Goal: Communication & Community: Answer question/provide support

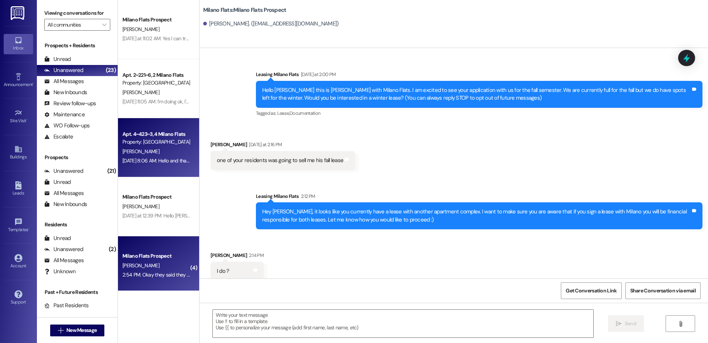
scroll to position [273, 0]
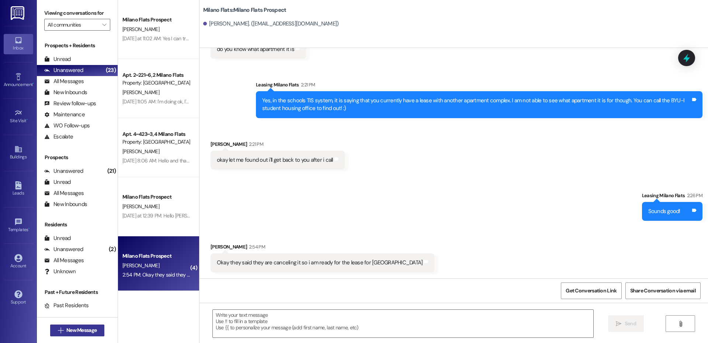
click at [81, 334] on button " New Message" at bounding box center [77, 330] width 55 height 12
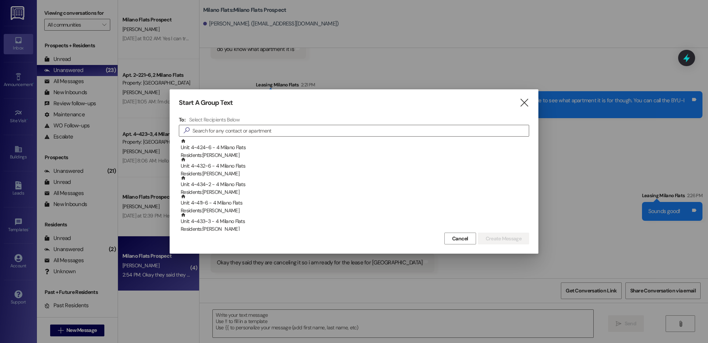
drag, startPoint x: 521, startPoint y: 101, endPoint x: 503, endPoint y: 104, distance: 17.5
click at [521, 101] on icon "" at bounding box center [524, 103] width 10 height 8
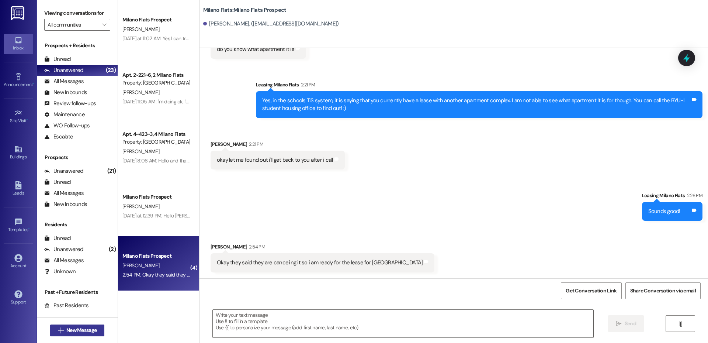
click at [84, 329] on span "New Message" at bounding box center [81, 330] width 30 height 8
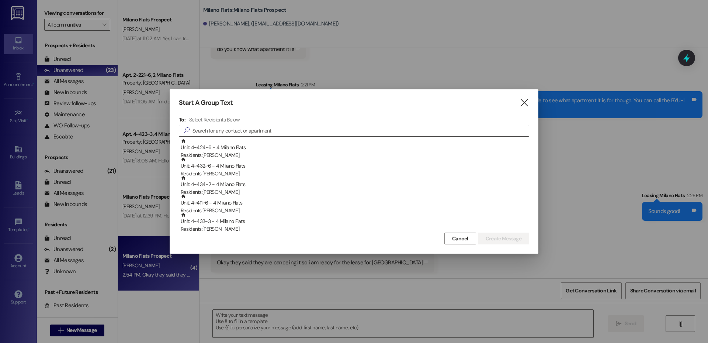
click at [242, 131] on input at bounding box center [360, 130] width 336 height 10
click at [242, 131] on input at bounding box center [355, 130] width 347 height 10
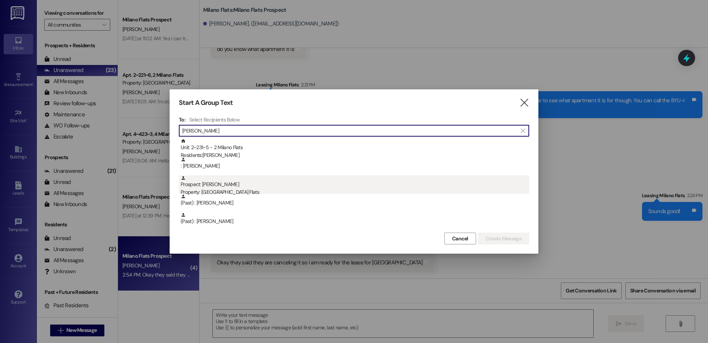
type input "[PERSON_NAME]"
click at [223, 187] on div "Prospect: [PERSON_NAME] Property: Milano Flats" at bounding box center [355, 185] width 348 height 21
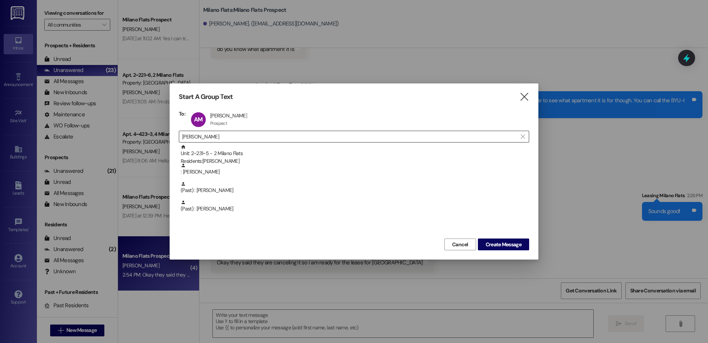
click at [225, 135] on input "[PERSON_NAME]" at bounding box center [349, 136] width 335 height 10
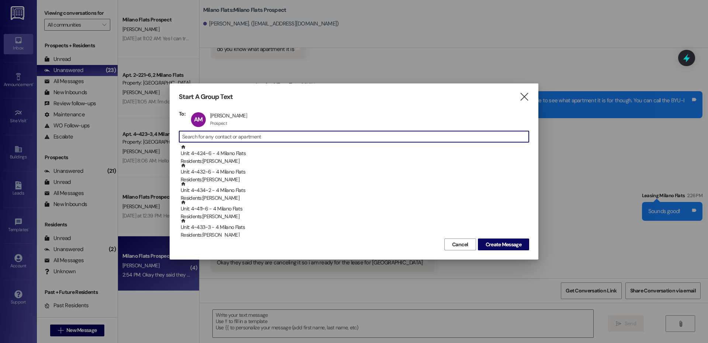
click at [236, 140] on input at bounding box center [355, 136] width 347 height 10
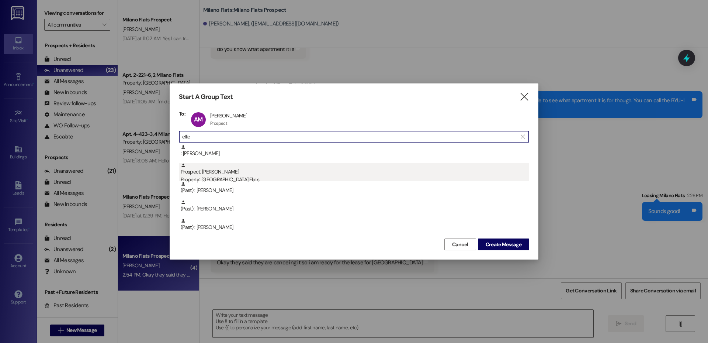
type input "ellie"
click at [224, 177] on div "Property: [GEOGRAPHIC_DATA] Flats" at bounding box center [355, 180] width 348 height 8
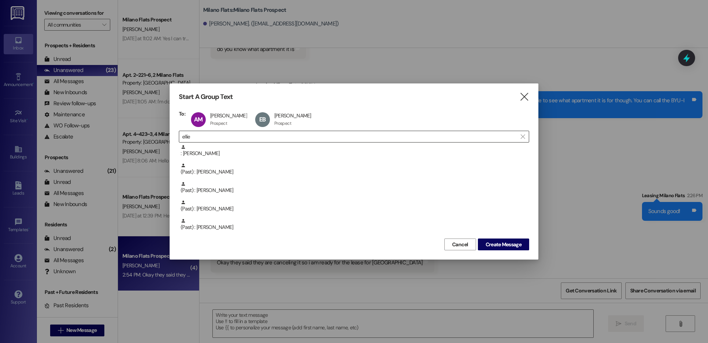
click at [223, 140] on input "ellie" at bounding box center [349, 136] width 335 height 10
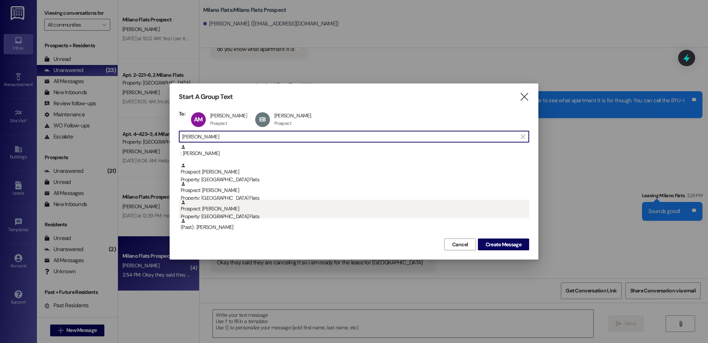
type input "[PERSON_NAME]"
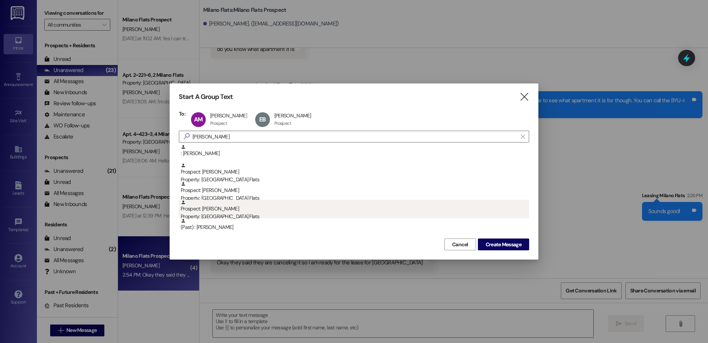
click at [251, 210] on div "Prospect: [PERSON_NAME] Property: [GEOGRAPHIC_DATA] Flats" at bounding box center [355, 209] width 348 height 21
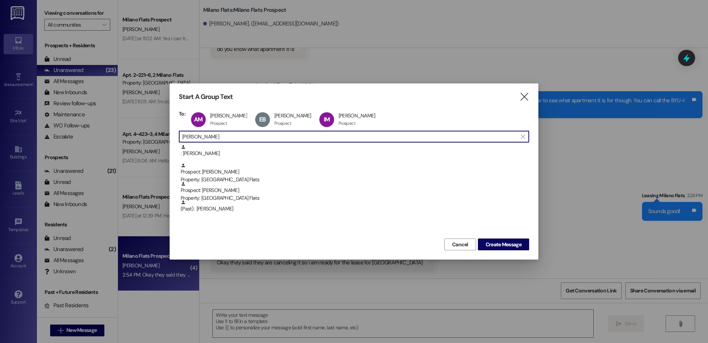
click at [219, 136] on input "[PERSON_NAME]" at bounding box center [349, 136] width 335 height 10
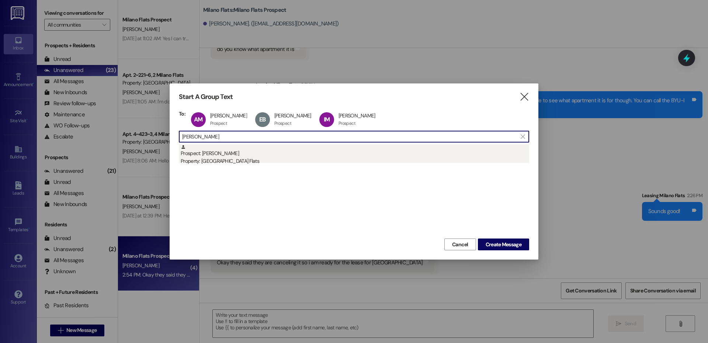
type input "[PERSON_NAME]"
click at [220, 153] on div "Prospect: [PERSON_NAME] Property: [GEOGRAPHIC_DATA] Flats" at bounding box center [355, 154] width 348 height 21
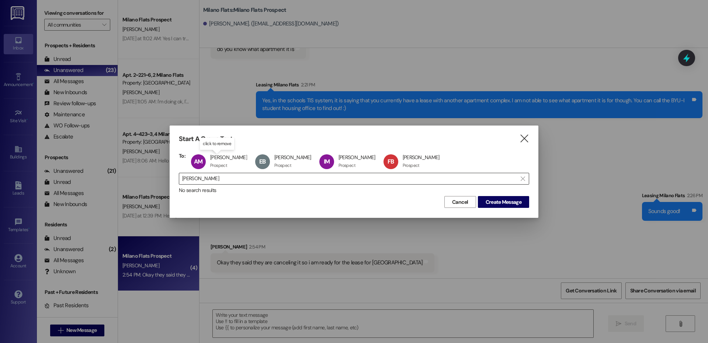
click at [212, 178] on input "[PERSON_NAME]" at bounding box center [349, 178] width 335 height 10
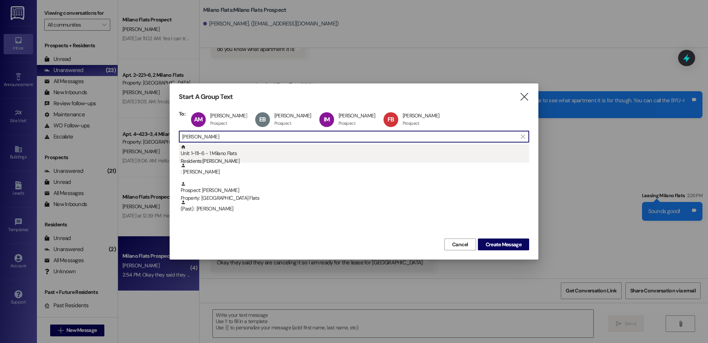
type input "[PERSON_NAME]"
click at [230, 153] on div "Unit: 1~111~6 - 1 Milano Flats Residents: [PERSON_NAME]" at bounding box center [355, 154] width 348 height 21
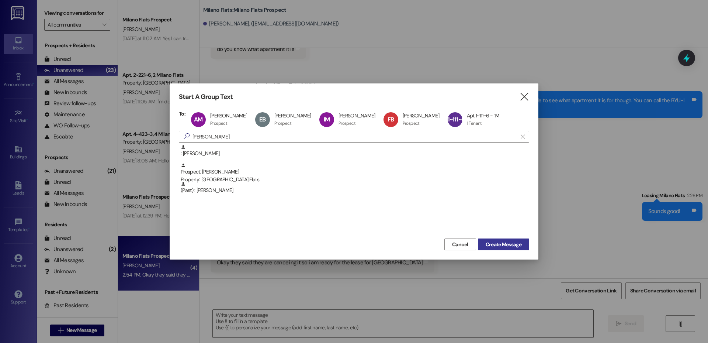
click at [513, 243] on span "Create Message" at bounding box center [504, 244] width 36 height 8
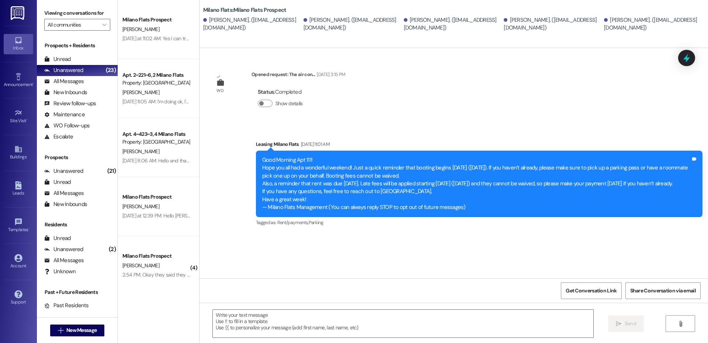
scroll to position [0, 0]
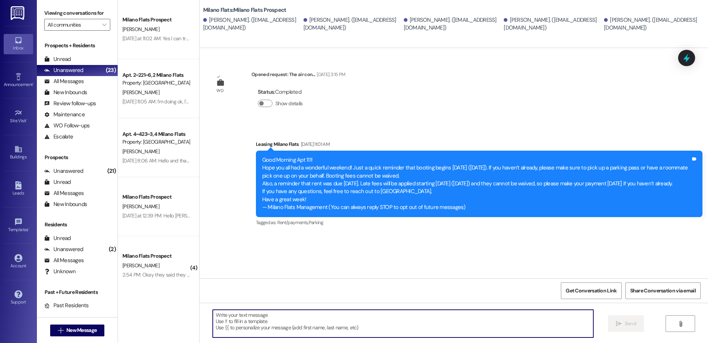
click at [267, 325] on textarea at bounding box center [403, 323] width 381 height 28
paste textarea "Hey Milano Fam, We’ll be doing three White Glove Clean Checks to get apartments…"
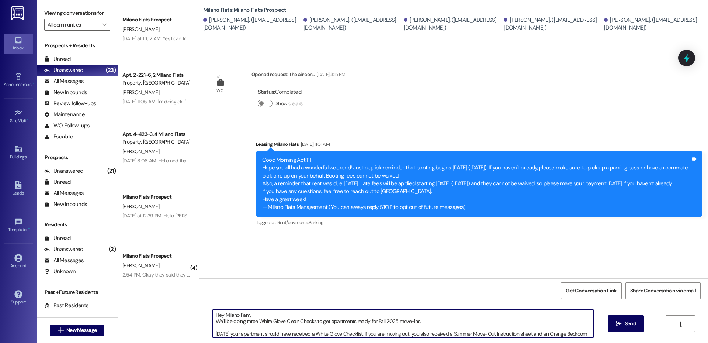
click at [213, 334] on textarea "Hey Milano Fam, We’ll be doing three White Glove Clean Checks to get apartments…" at bounding box center [403, 323] width 381 height 28
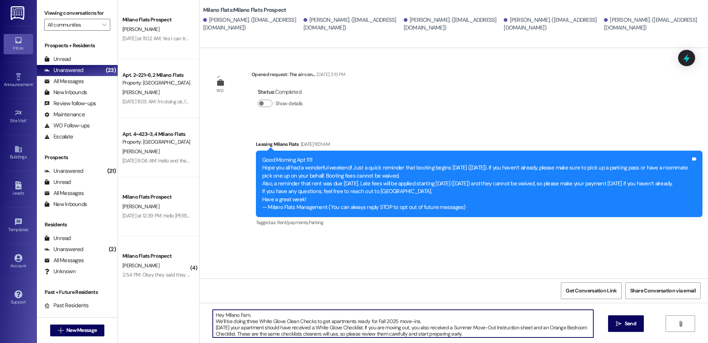
drag, startPoint x: 421, startPoint y: 319, endPoint x: 161, endPoint y: 321, distance: 260.0
click at [161, 321] on div "Milano Flats Prospect [PERSON_NAME] [DATE] at 11:02 AM: Yes I can try to do tha…" at bounding box center [413, 171] width 590 height 343
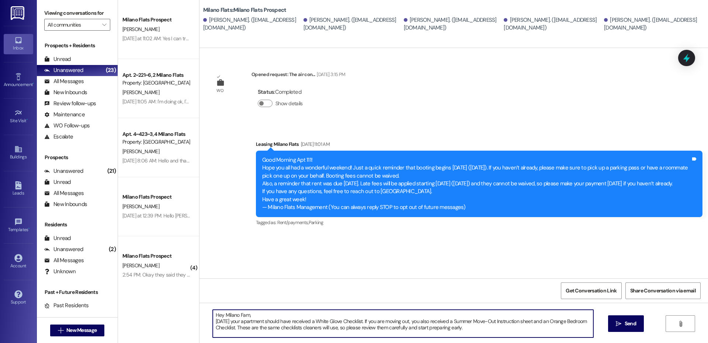
click at [465, 323] on textarea "Hey Milano Fam, [DATE] your apartment should have received a White Glove Checkl…" at bounding box center [403, 323] width 381 height 28
click at [464, 328] on textarea "Hey Milano Fam, [DATE] your apartment should have received a White Glove Checkl…" at bounding box center [403, 323] width 381 height 28
paste textarea "We’ll be doing three White Glove Clean Checks to get apartments ready for Fall …"
click at [333, 332] on textarea "Hey Milano Fam, [DATE] your apartment should have received a White Glove Checkl…" at bounding box center [403, 323] width 381 height 28
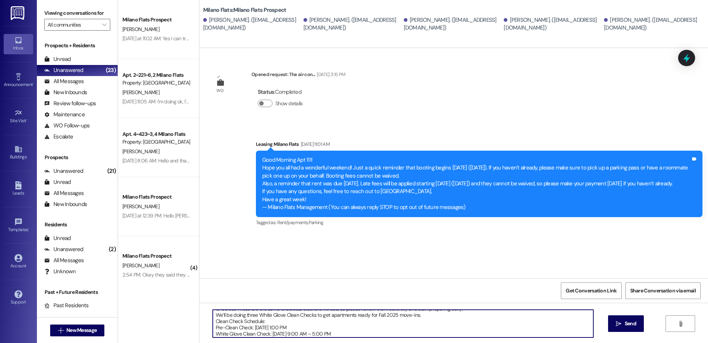
scroll to position [25, 0]
click at [307, 326] on textarea "Hey Milano Fam, [DATE] your apartment should have received a White Glove Checkl…" at bounding box center [403, 323] width 381 height 28
click at [249, 316] on textarea "Hey Milano Fam, [DATE] your apartment should have received a White Glove Checkl…" at bounding box center [403, 323] width 381 height 28
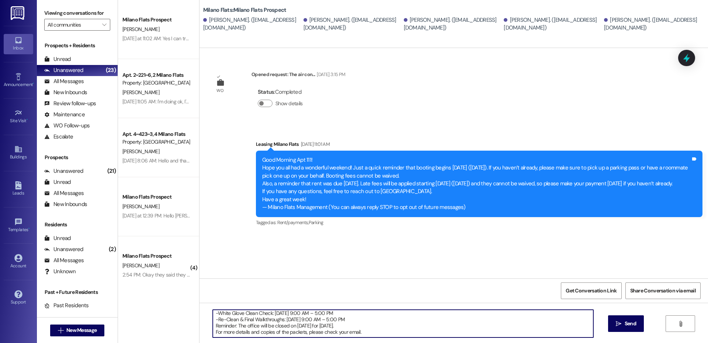
click at [372, 333] on textarea "Hey Milano Fam, [DATE] your apartment should have received a White Glove Checkl…" at bounding box center [403, 323] width 381 height 28
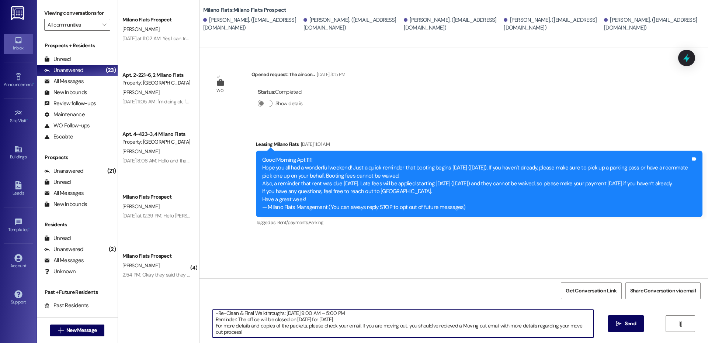
click at [439, 328] on textarea "Hey Milano Fam, [DATE] your apartment should have received a White Glove Checkl…" at bounding box center [403, 323] width 381 height 28
click at [266, 330] on textarea "Hey Milano Fam, [DATE] your apartment should have received a White Glove Checkl…" at bounding box center [403, 323] width 381 height 28
click at [459, 324] on textarea "Hey Milano Fam, [DATE] your apartment should have received a White Glove Checkl…" at bounding box center [403, 323] width 381 height 28
click at [461, 332] on textarea "Hey Milano Fam, [DATE] your apartment should have received a White Glove Checkl…" at bounding box center [403, 323] width 381 height 28
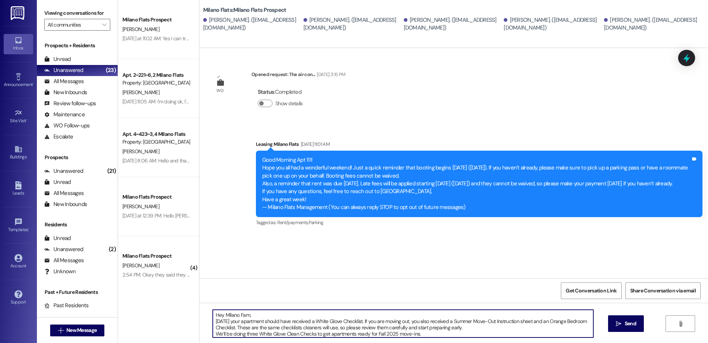
scroll to position [2, 0]
click at [355, 320] on textarea "Hey Milano Fam, [DATE] your apartment should have received a White Glove Checkl…" at bounding box center [403, 323] width 381 height 28
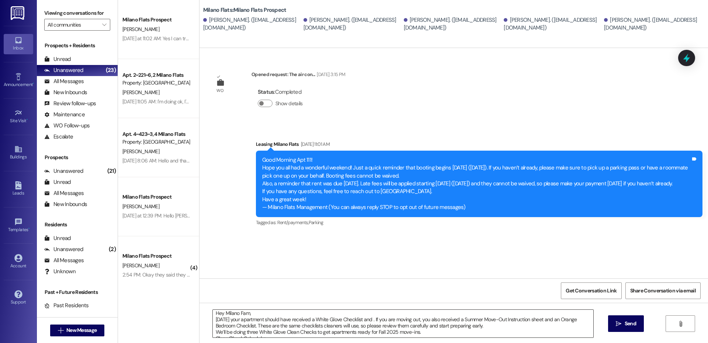
click at [367, 322] on textarea "Hey Milano Fam, [DATE] your apartment should have received a White Glove Checkl…" at bounding box center [403, 323] width 381 height 28
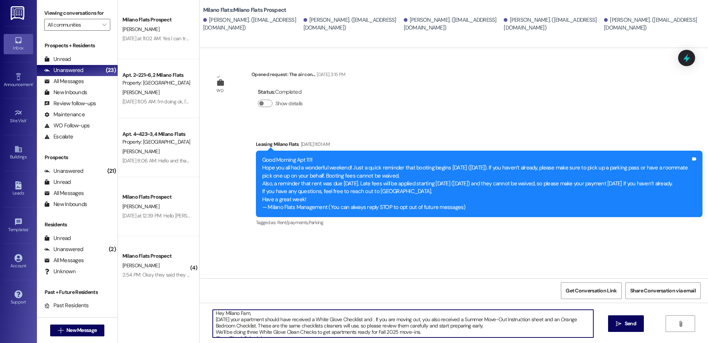
click at [365, 322] on textarea "Hey Milano Fam, [DATE] your apartment should have received a White Glove Checkl…" at bounding box center [403, 323] width 381 height 28
click at [433, 328] on textarea "Hey Milano Fam, [DATE] your apartment should have received a White Glove Checkl…" at bounding box center [403, 323] width 381 height 28
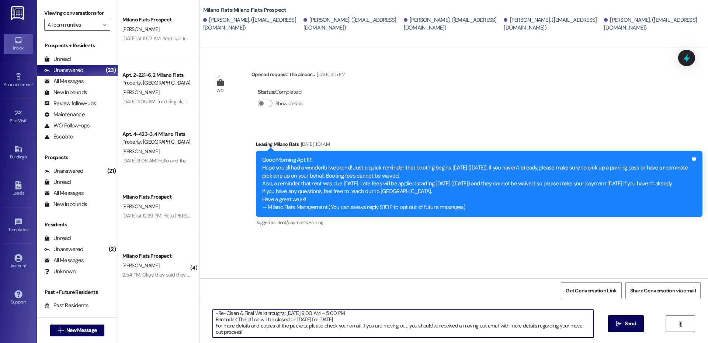
click at [343, 333] on textarea "Hey Milano Fam, [DATE] your apartment should have received a White Glove Checkl…" at bounding box center [403, 323] width 381 height 28
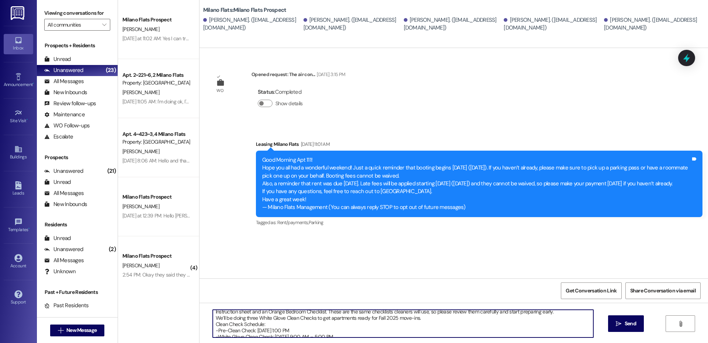
scroll to position [0, 0]
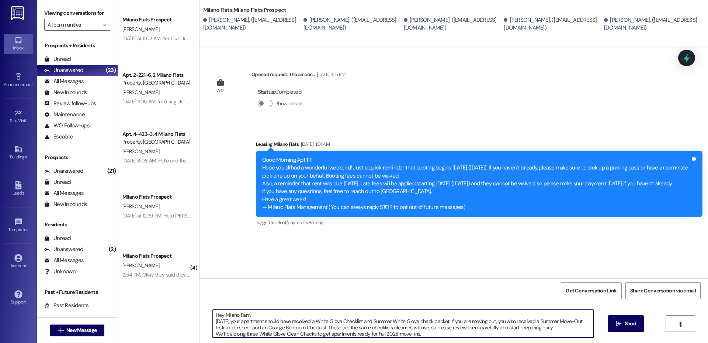
type textarea "Hey Milano Fam, [DATE] your apartment should have received a White Glove Checkl…"
click at [406, 337] on div "Hey Milano Fam, [DATE] your apartment should have received a White Glove Checkl…" at bounding box center [402, 323] width 381 height 28
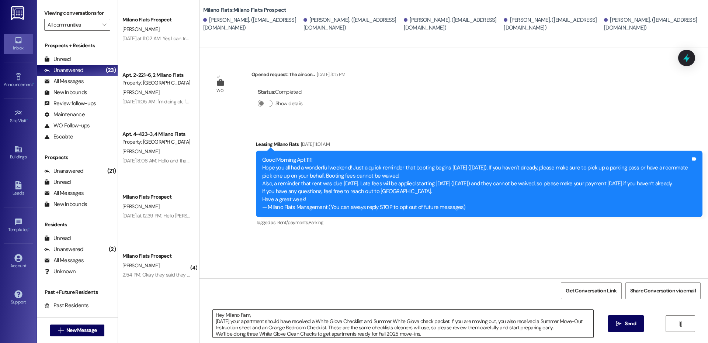
click at [419, 333] on textarea "Hey Milano Fam, [DATE] your apartment should have received a White Glove Checkl…" at bounding box center [403, 323] width 381 height 28
click at [626, 322] on span "Send" at bounding box center [630, 323] width 11 height 8
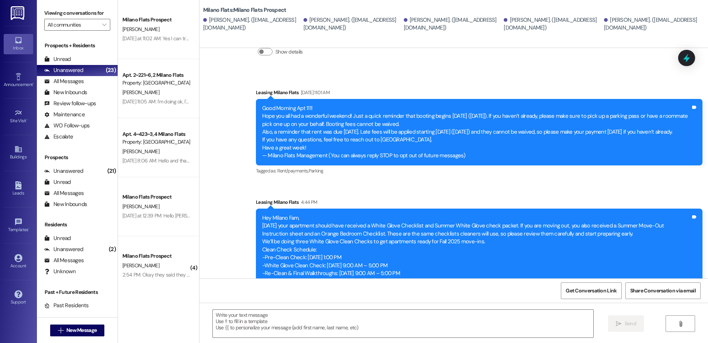
scroll to position [78, 0]
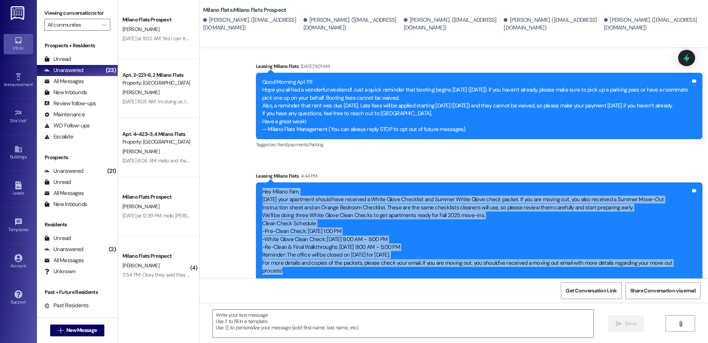
drag, startPoint x: 683, startPoint y: 263, endPoint x: 247, endPoint y: 183, distance: 442.7
click at [250, 183] on div "Sent via SMS Leasing [GEOGRAPHIC_DATA] Flats 4:44 PM Hey Milano Fam, [DATE] you…" at bounding box center [479, 225] width 458 height 119
copy div "Hey Milano Fam, [DATE] your apartment should have received a White Glove Checkl…"
click at [70, 327] on span "New Message" at bounding box center [81, 330] width 30 height 8
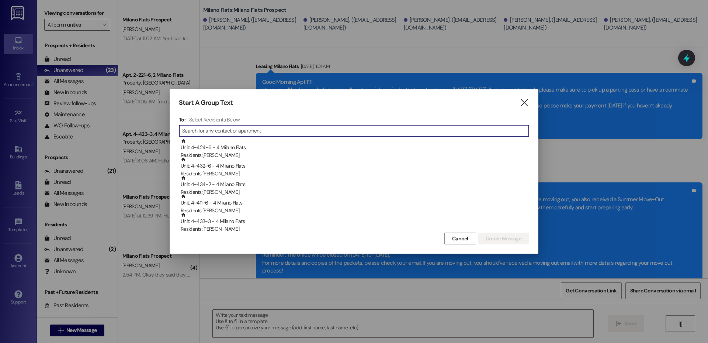
click at [223, 127] on input at bounding box center [355, 130] width 347 height 10
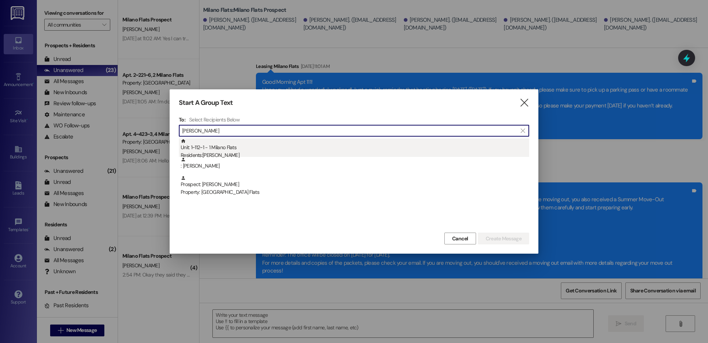
click at [236, 148] on div "Unit: 1~112~1 - 1 Milano Flats Residents: [PERSON_NAME]" at bounding box center [355, 148] width 348 height 21
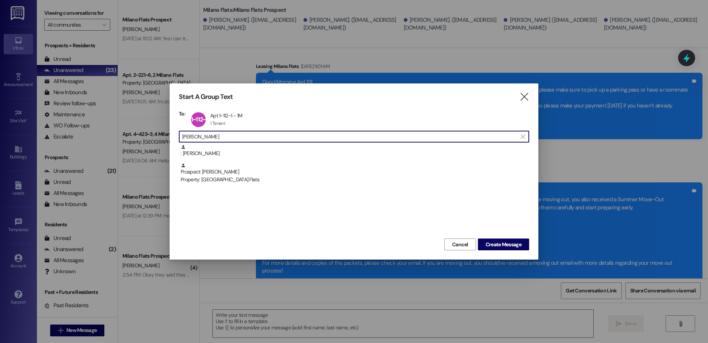
click at [216, 135] on input "[PERSON_NAME]" at bounding box center [349, 136] width 335 height 10
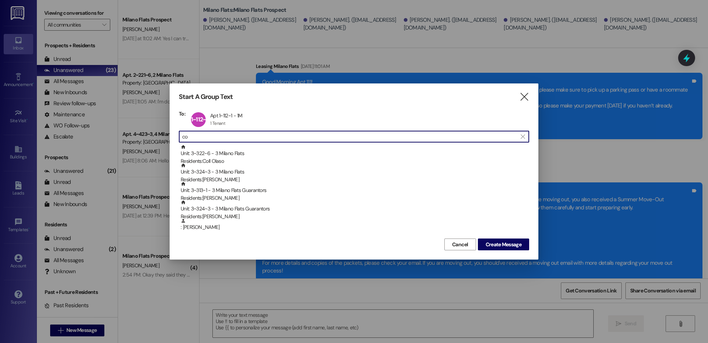
type input "c"
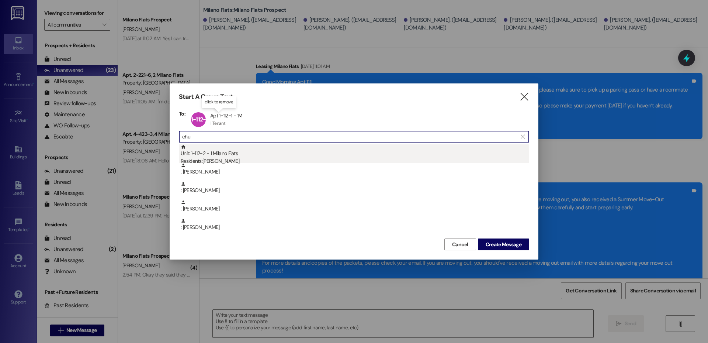
click at [201, 160] on div "Residents: [PERSON_NAME]" at bounding box center [355, 161] width 348 height 8
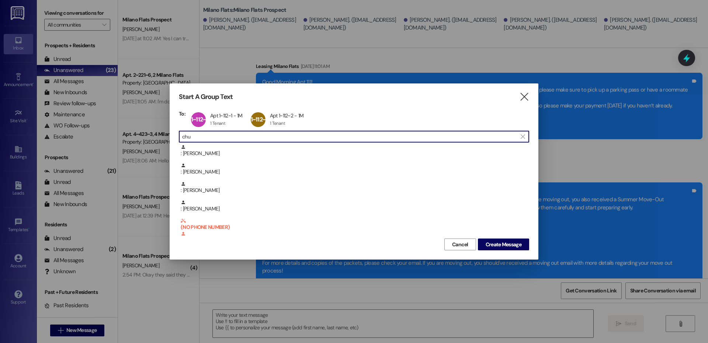
click at [204, 136] on input "chu" at bounding box center [349, 136] width 335 height 10
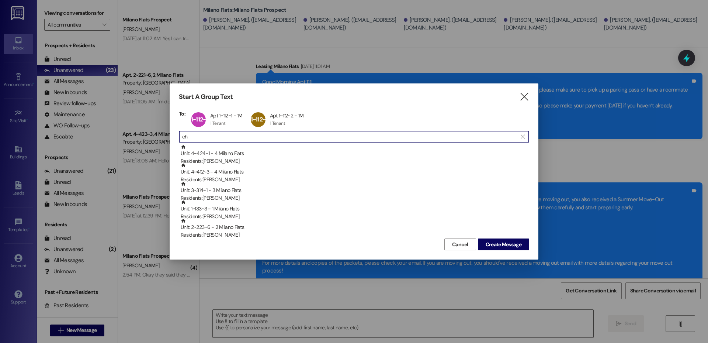
type input "c"
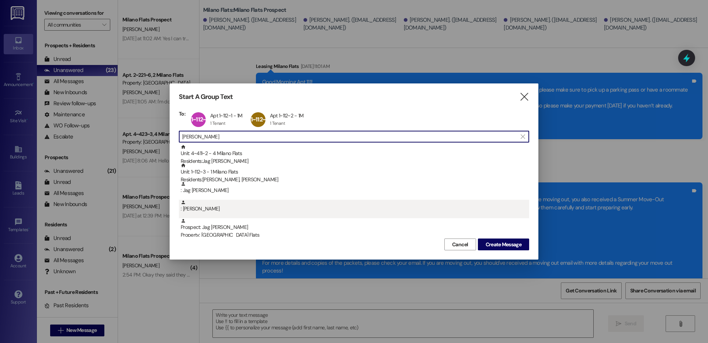
click at [212, 203] on div ": [PERSON_NAME]" at bounding box center [355, 205] width 348 height 13
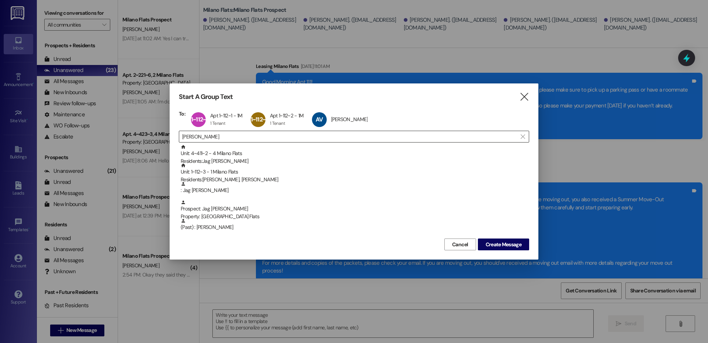
click at [216, 141] on input "[PERSON_NAME]" at bounding box center [349, 136] width 335 height 10
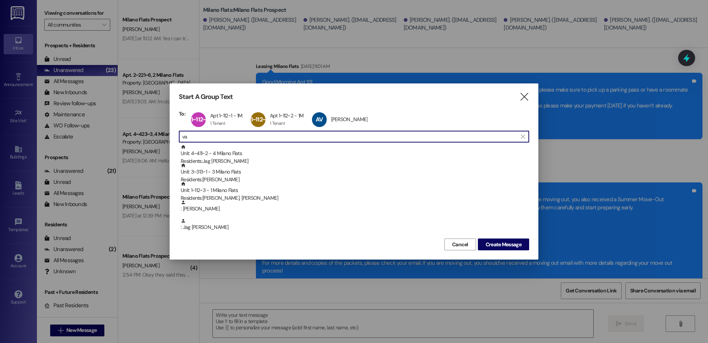
type input "v"
type input "[PERSON_NAME]"
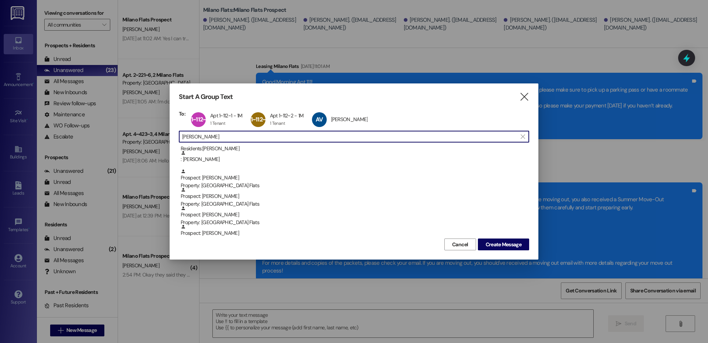
scroll to position [0, 0]
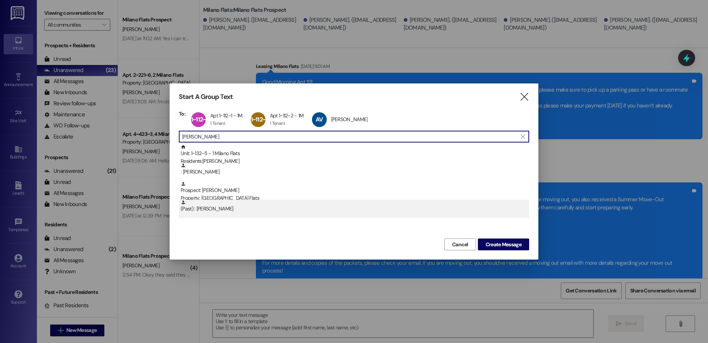
type input "[PERSON_NAME]"
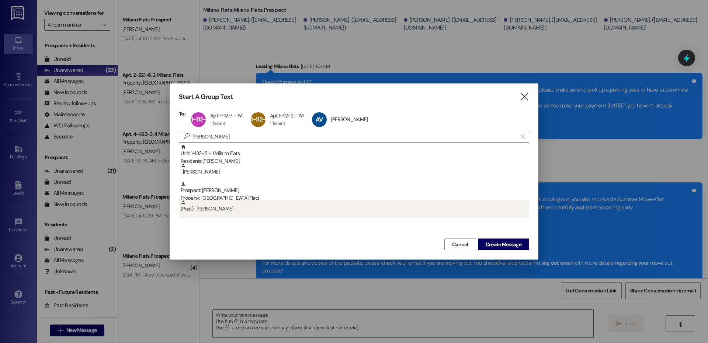
click at [215, 214] on div "(Past) : [PERSON_NAME]" at bounding box center [354, 208] width 350 height 18
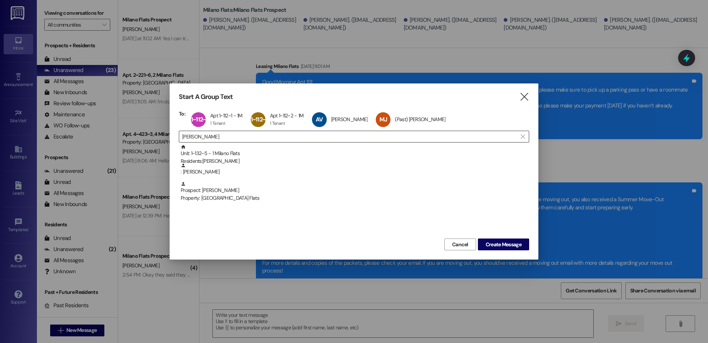
click at [238, 135] on input "[PERSON_NAME]" at bounding box center [349, 136] width 335 height 10
click at [227, 138] on input "[PERSON_NAME]" at bounding box center [349, 136] width 335 height 10
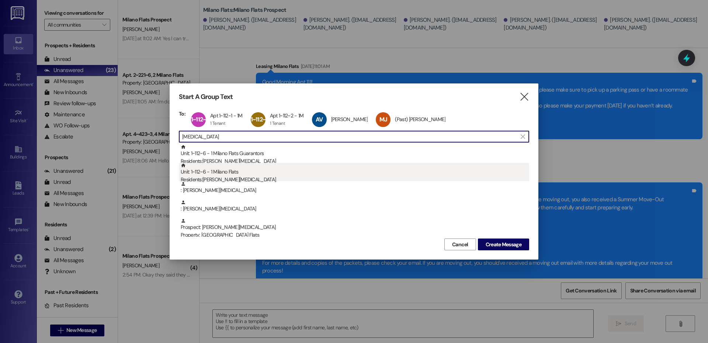
type input "[MEDICAL_DATA]"
click at [247, 177] on div "Residents: [PERSON_NAME][MEDICAL_DATA]" at bounding box center [355, 180] width 348 height 8
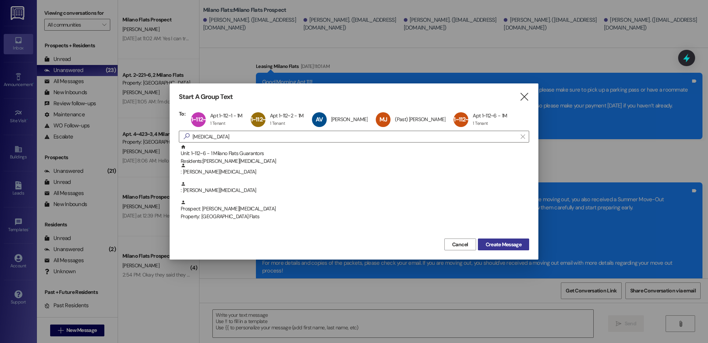
click at [513, 243] on span "Create Message" at bounding box center [504, 244] width 36 height 8
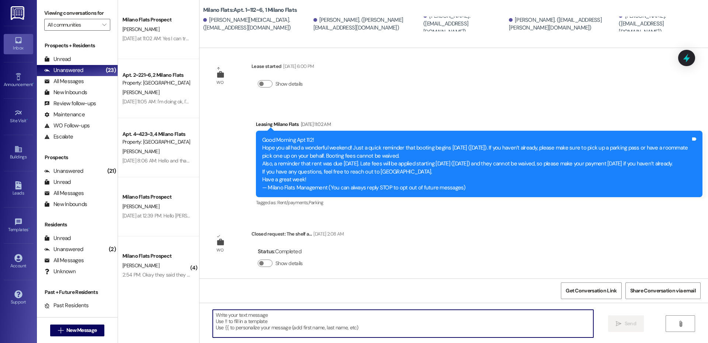
click at [288, 317] on textarea at bounding box center [403, 323] width 381 height 28
paste textarea "Hey Milano Fam, [DATE] your apartment should have received a White Glove Checkl…"
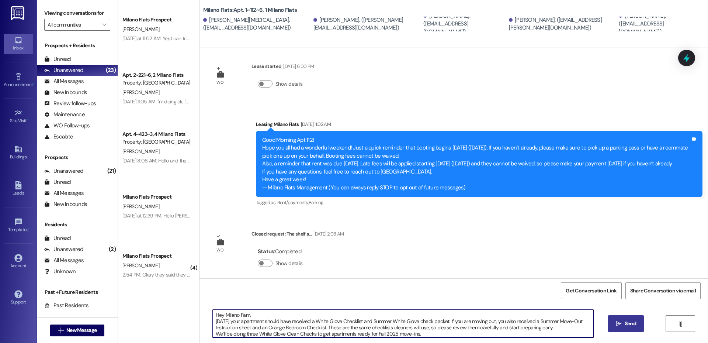
type textarea "Hey Milano Fam, [DATE] your apartment should have received a White Glove Checkl…"
click at [614, 323] on span " Send" at bounding box center [625, 323] width 23 height 8
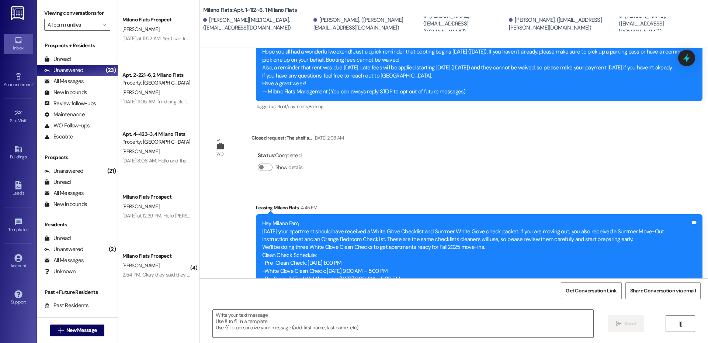
scroll to position [205, 0]
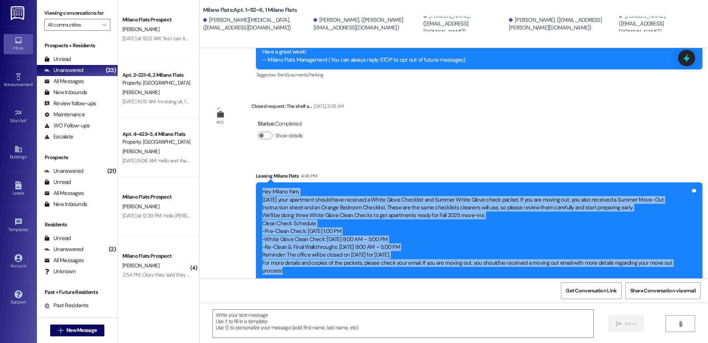
drag, startPoint x: 686, startPoint y: 260, endPoint x: 258, endPoint y: 194, distance: 432.8
click at [262, 194] on div "Hey Milano Fam, [DATE] your apartment should have received a White Glove Checkl…" at bounding box center [476, 231] width 428 height 87
copy div "Hey Milano Fam, [DATE] your apartment should have received a White Glove Checkl…"
click at [77, 331] on span "New Message" at bounding box center [81, 330] width 30 height 8
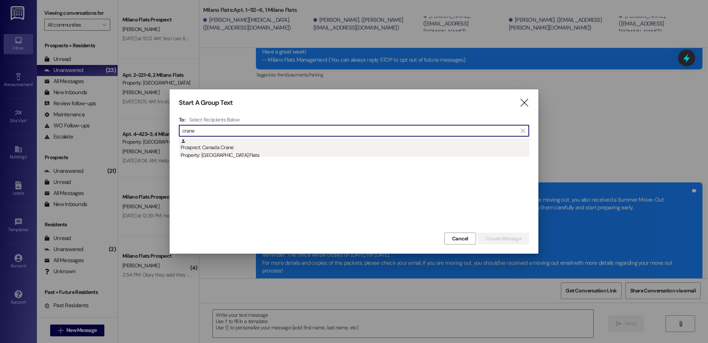
type input "crane"
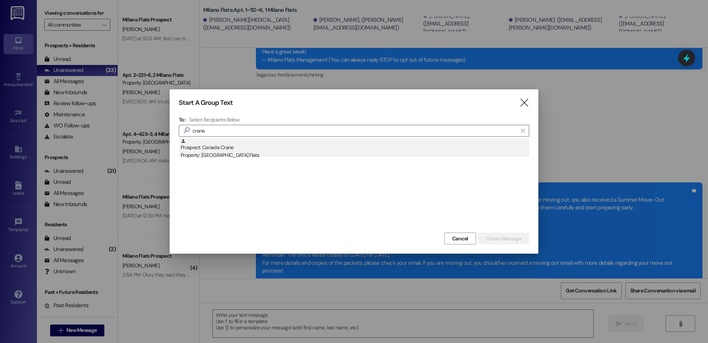
click at [222, 147] on div "Prospect: [GEOGRAPHIC_DATA] Crane Property: [GEOGRAPHIC_DATA] Flats" at bounding box center [355, 148] width 348 height 21
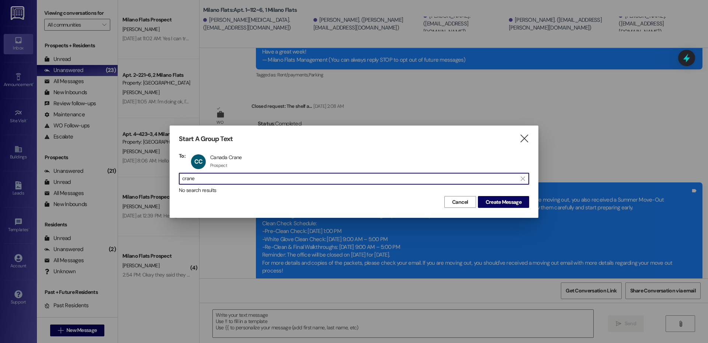
click at [214, 174] on input "crane" at bounding box center [349, 178] width 335 height 10
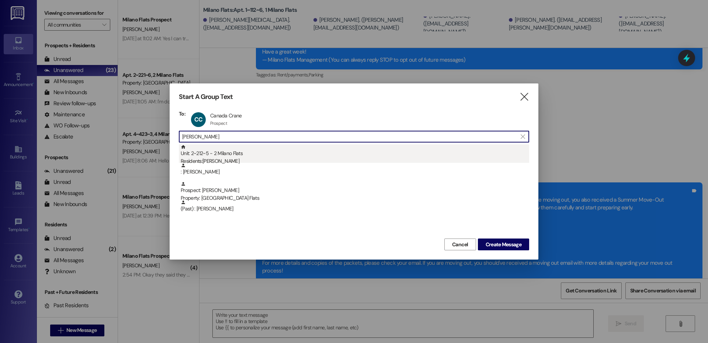
type input "[PERSON_NAME]"
click at [216, 162] on div "Residents: [PERSON_NAME]" at bounding box center [355, 161] width 348 height 8
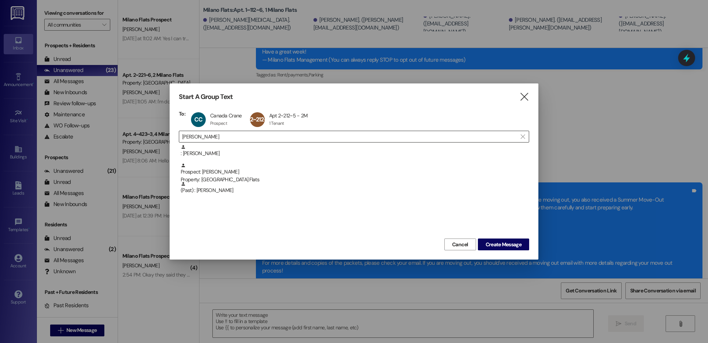
click at [219, 142] on input "[PERSON_NAME]" at bounding box center [349, 136] width 335 height 10
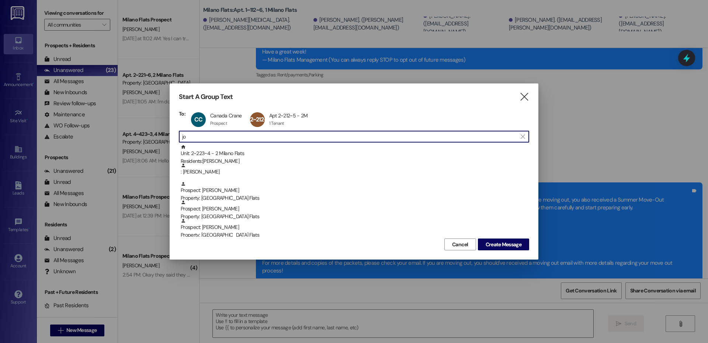
type input "j"
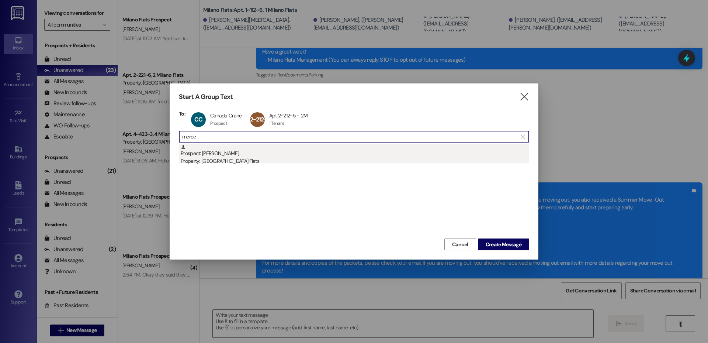
type input "merce"
click at [214, 157] on div "Property: [GEOGRAPHIC_DATA] Flats" at bounding box center [355, 161] width 348 height 8
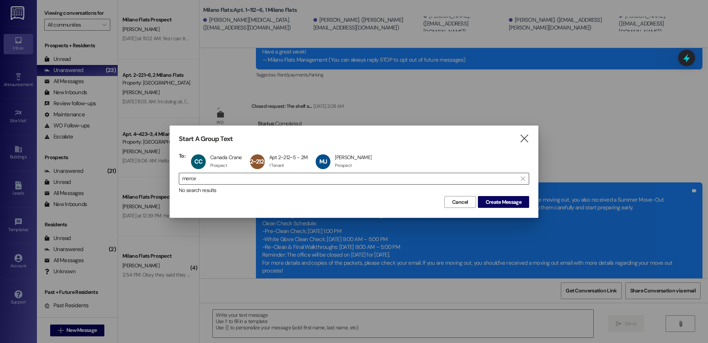
click at [211, 177] on input "merce" at bounding box center [349, 178] width 335 height 10
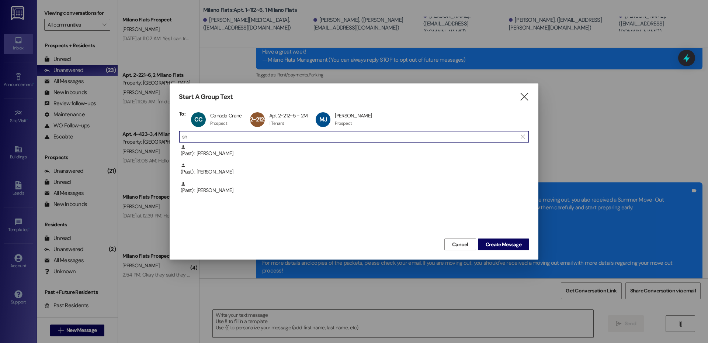
type input "s"
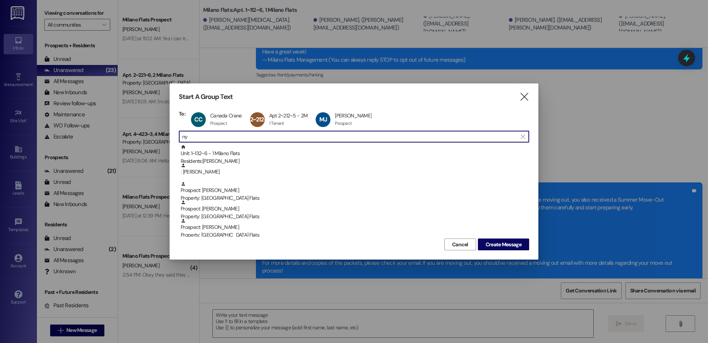
type input "n"
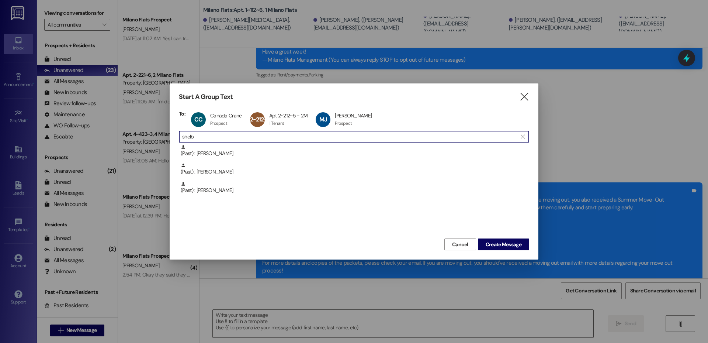
type input "shelby"
click at [278, 140] on input "shelby" at bounding box center [349, 136] width 335 height 10
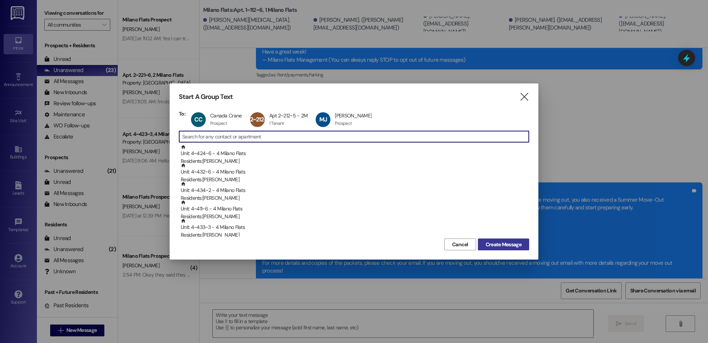
click at [523, 246] on span "Create Message" at bounding box center [503, 244] width 39 height 8
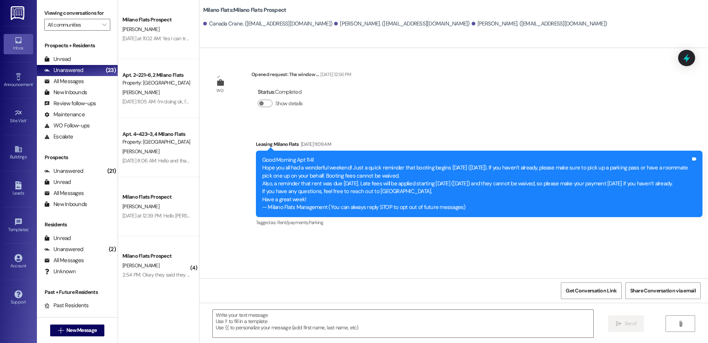
scroll to position [0, 0]
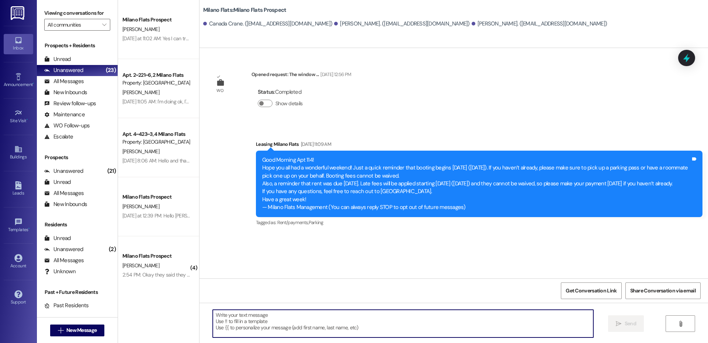
click at [308, 328] on textarea at bounding box center [403, 323] width 381 height 28
paste textarea "Hey Milano Fam, [DATE] your apartment should have received a White Glove Checkl…"
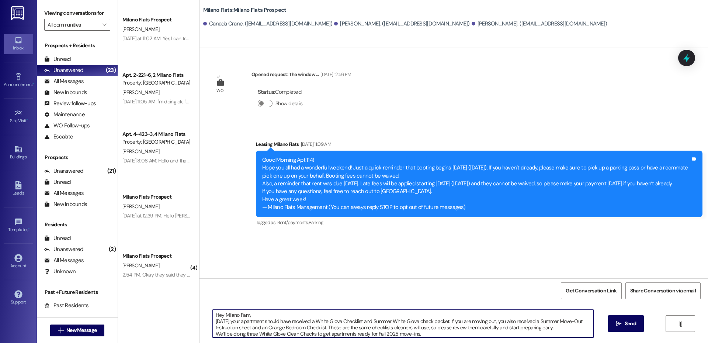
scroll to position [46, 0]
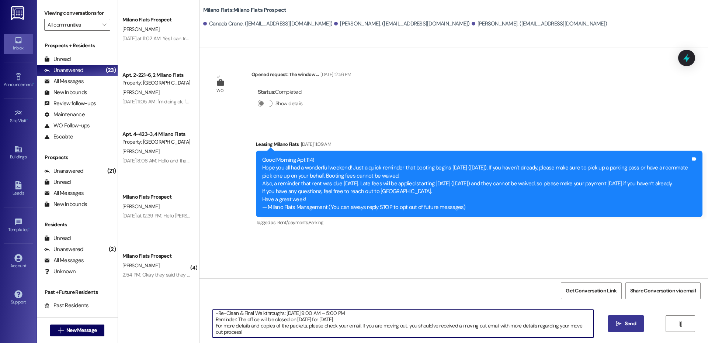
type textarea "Hey Milano Fam, [DATE] your apartment should have received a White Glove Checkl…"
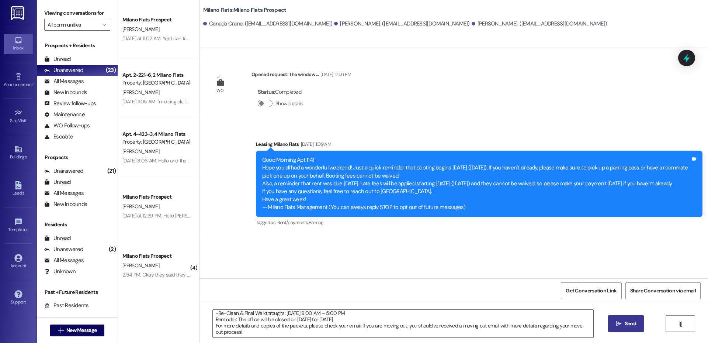
click at [634, 327] on button " Send" at bounding box center [626, 323] width 36 height 17
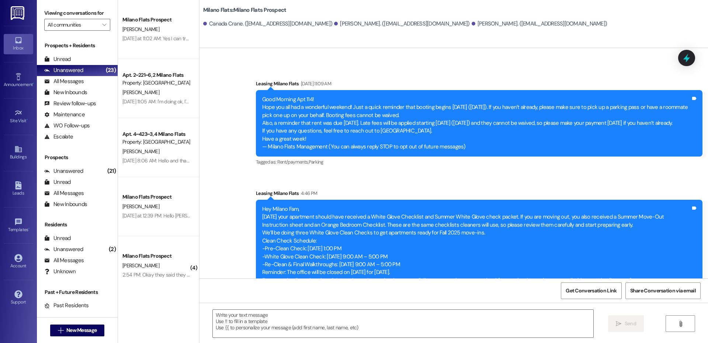
scroll to position [78, 0]
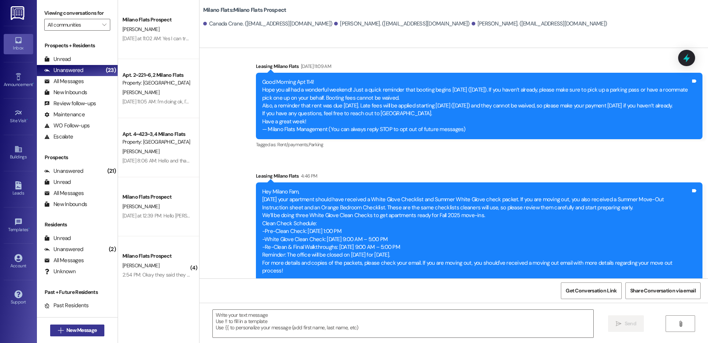
click at [83, 326] on span "New Message" at bounding box center [81, 330] width 30 height 8
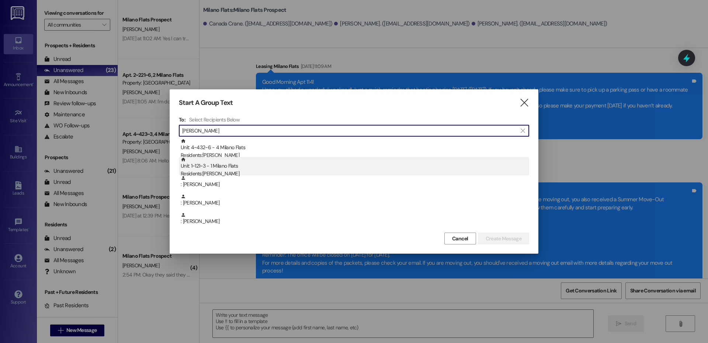
type input "[PERSON_NAME]"
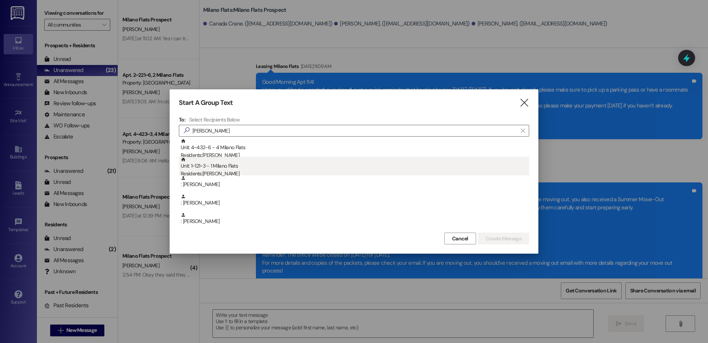
click at [264, 169] on div "Unit: 1~121~3 - 1 Milano Flats Residents: [PERSON_NAME]" at bounding box center [355, 167] width 348 height 21
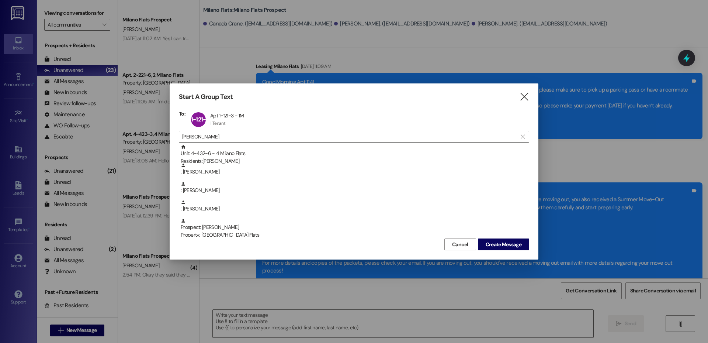
click at [216, 138] on input "[PERSON_NAME]" at bounding box center [349, 136] width 335 height 10
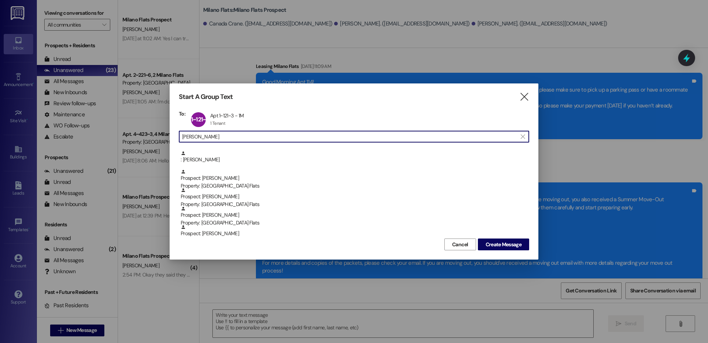
scroll to position [0, 0]
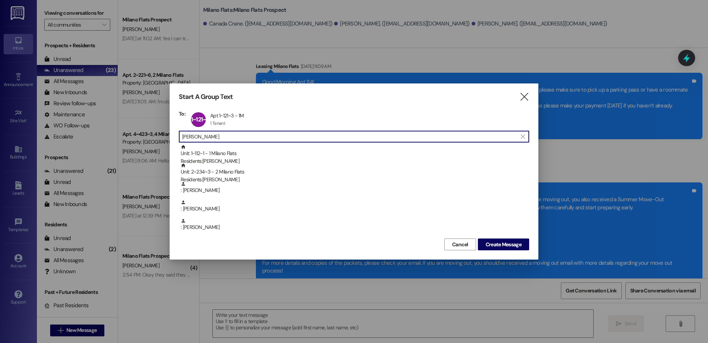
type input "[PERSON_NAME]"
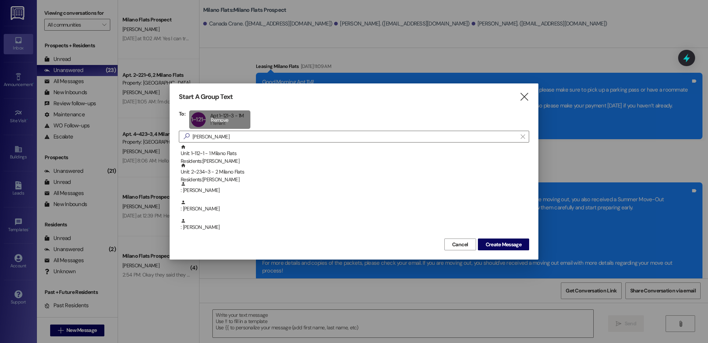
click at [224, 121] on div "1~121~3 Apt 1~121~3 - 1M Apt 1~121~3 - 1M 1 Tenant 1 Tenant click to remove" at bounding box center [219, 119] width 61 height 18
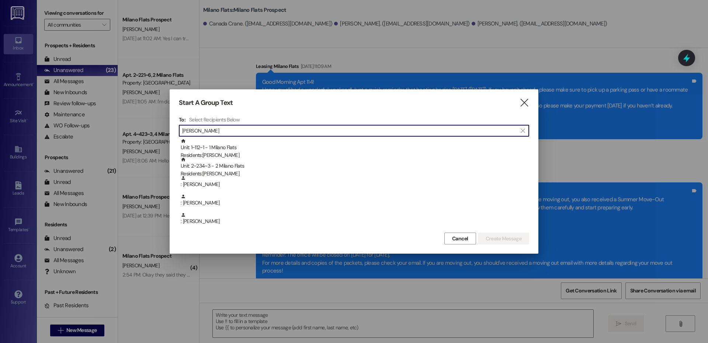
click at [223, 132] on input "[PERSON_NAME]" at bounding box center [349, 130] width 335 height 10
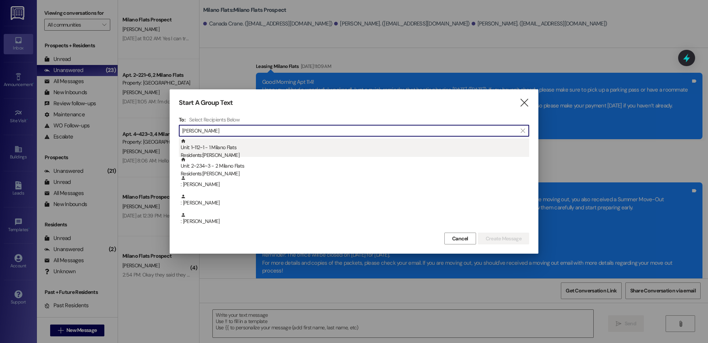
click at [226, 147] on div "Unit: 1~112~1 - 1 Milano Flats Residents: [PERSON_NAME]" at bounding box center [355, 148] width 348 height 21
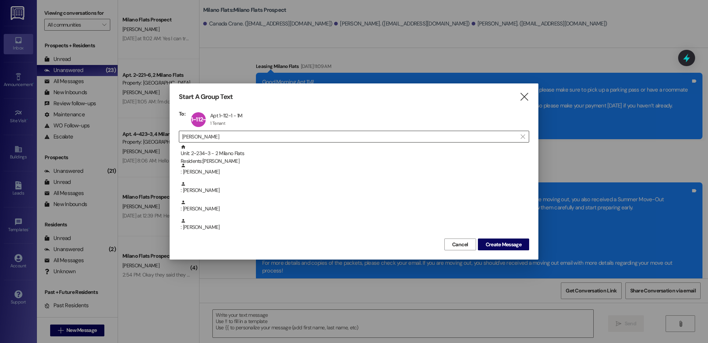
click at [226, 134] on input "[PERSON_NAME]" at bounding box center [349, 136] width 335 height 10
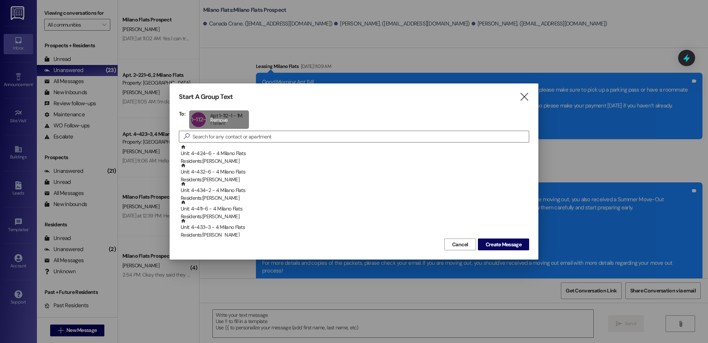
click at [228, 117] on div "1~112~1 Apt 1~112~1 - 1M Apt 1~112~1 - 1M 1 Tenant 1 Tenant click to remove" at bounding box center [219, 119] width 60 height 18
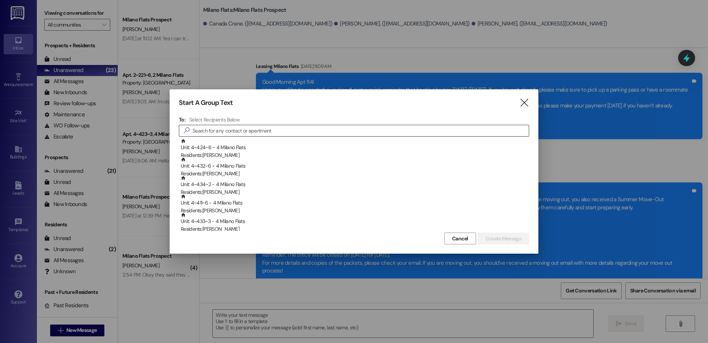
click at [235, 133] on input at bounding box center [360, 130] width 336 height 10
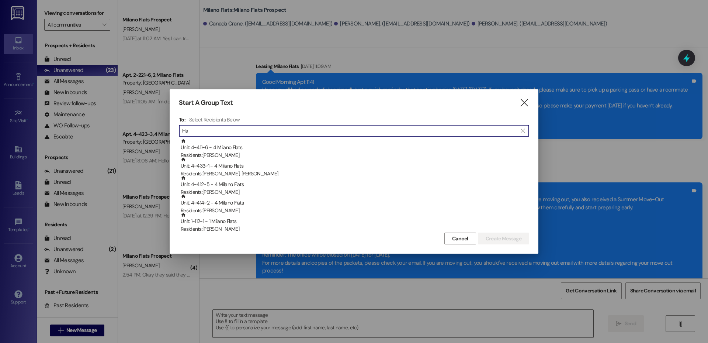
type input "H"
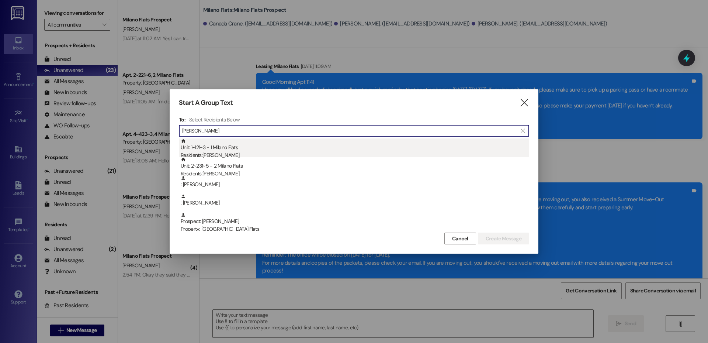
type input "[PERSON_NAME]"
click at [224, 154] on div "Residents: [PERSON_NAME]" at bounding box center [355, 155] width 348 height 8
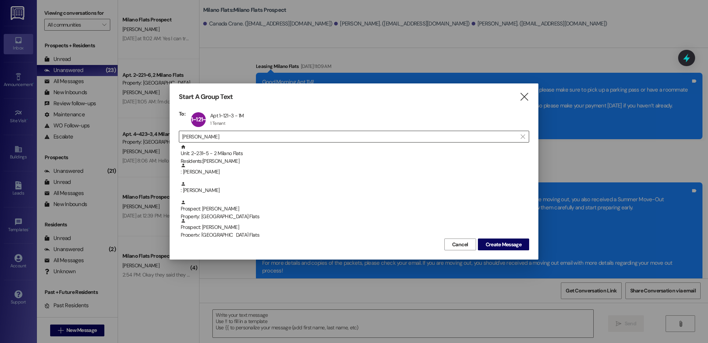
click at [225, 138] on input "[PERSON_NAME]" at bounding box center [349, 136] width 335 height 10
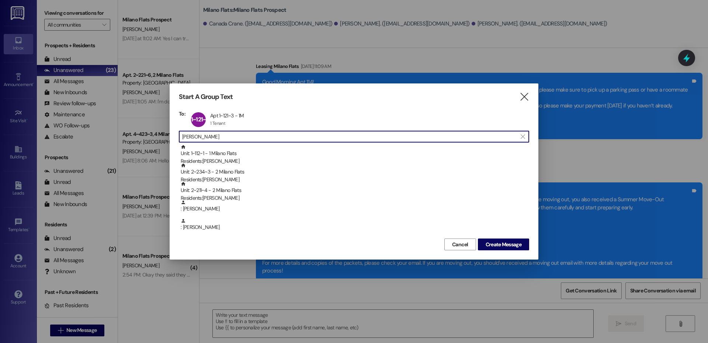
type input "[PERSON_NAME]"
click at [235, 136] on input "[PERSON_NAME]" at bounding box center [349, 136] width 335 height 10
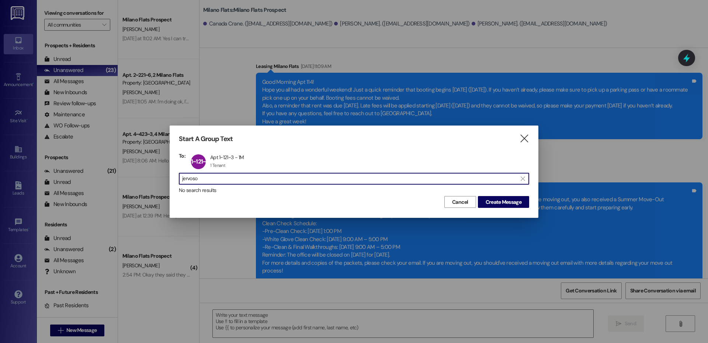
type input "jervoso"
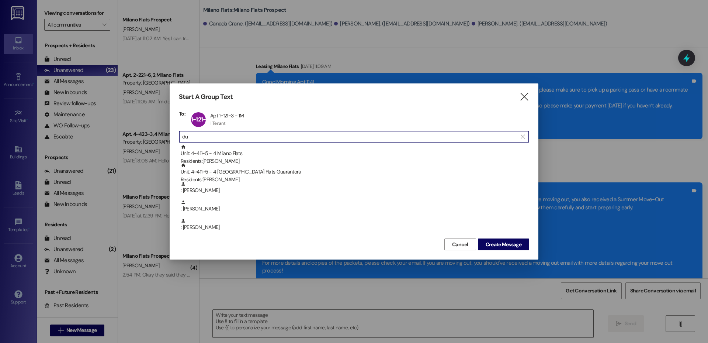
type input "d"
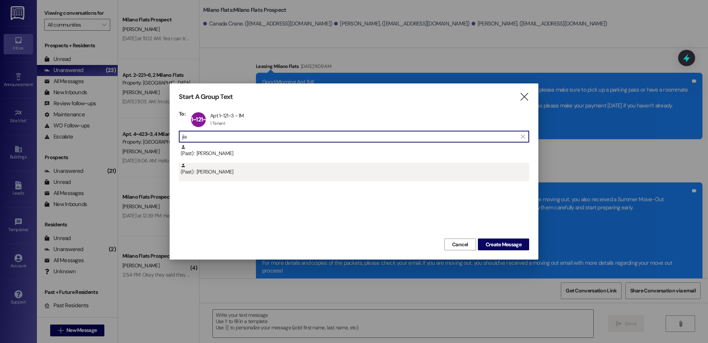
type input "jia"
click at [225, 174] on div "(Past) : [PERSON_NAME]" at bounding box center [355, 169] width 348 height 13
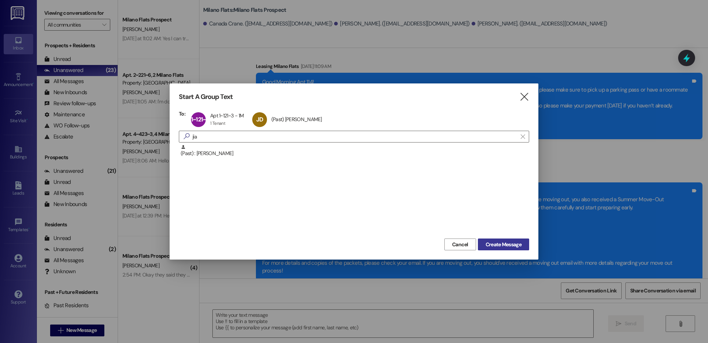
click at [509, 244] on span "Create Message" at bounding box center [504, 244] width 36 height 8
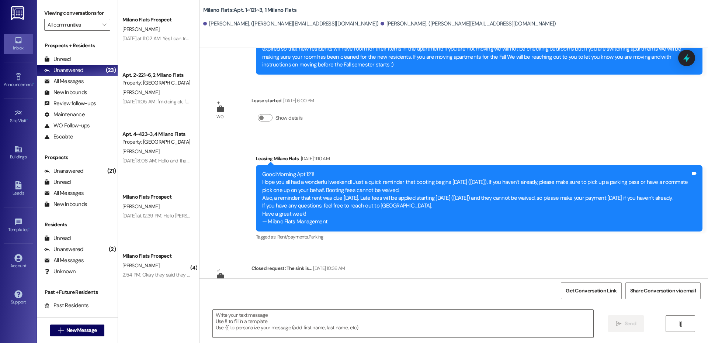
scroll to position [347, 0]
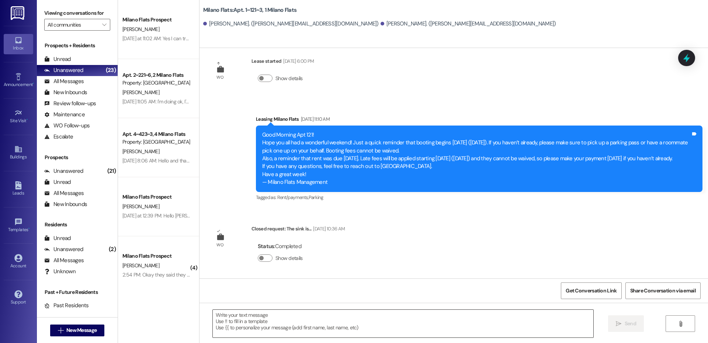
click at [305, 326] on textarea at bounding box center [403, 323] width 381 height 28
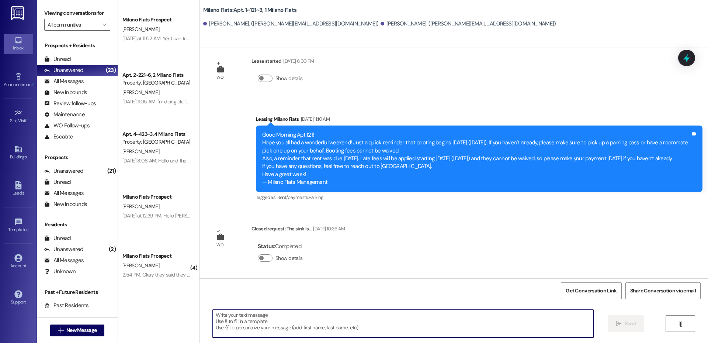
paste textarea "Hey Milano Fam, [DATE] your apartment should have received a White Glove Checkl…"
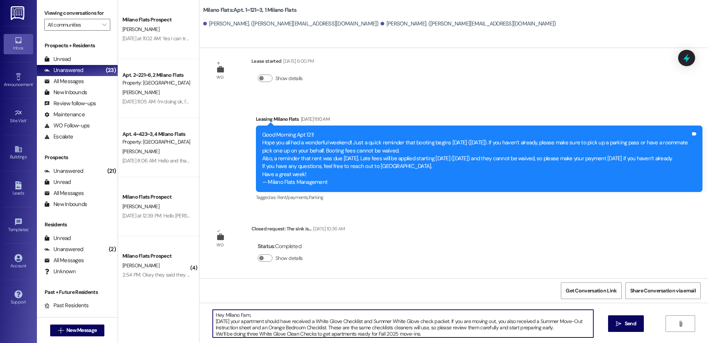
scroll to position [46, 0]
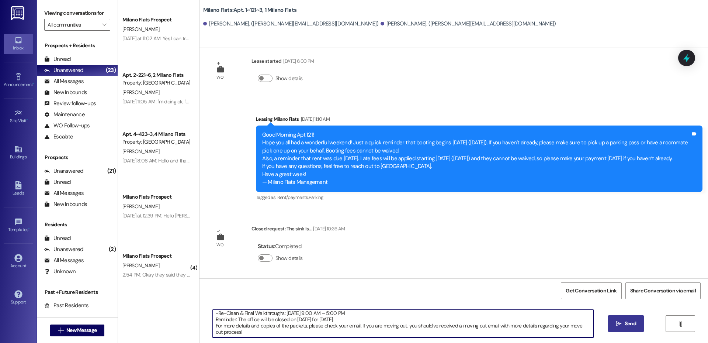
type textarea "Hey Milano Fam, [DATE] your apartment should have received a White Glove Checkl…"
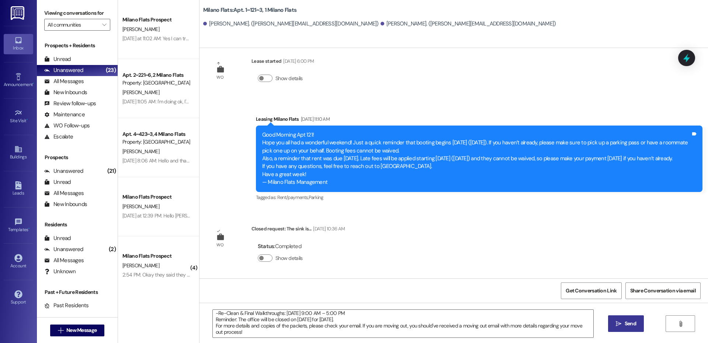
click at [616, 323] on icon "" at bounding box center [619, 323] width 6 height 6
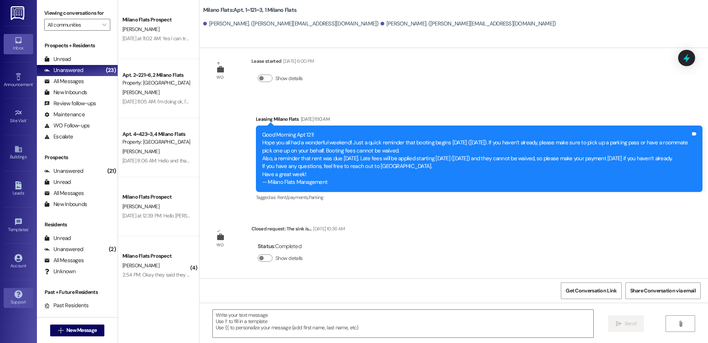
scroll to position [0, 0]
click at [86, 330] on span "New Message" at bounding box center [81, 330] width 30 height 8
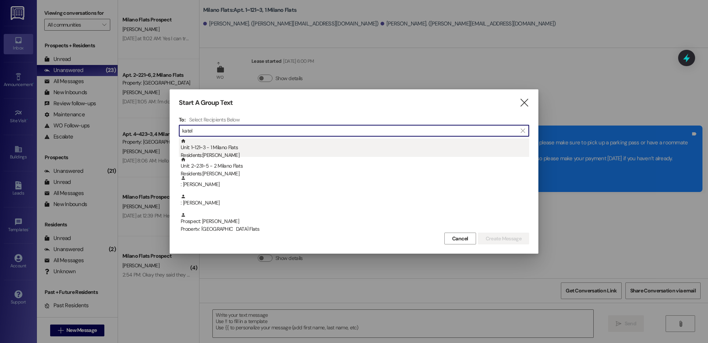
type input "katel"
click at [258, 154] on div "Residents: [PERSON_NAME]" at bounding box center [355, 155] width 348 height 8
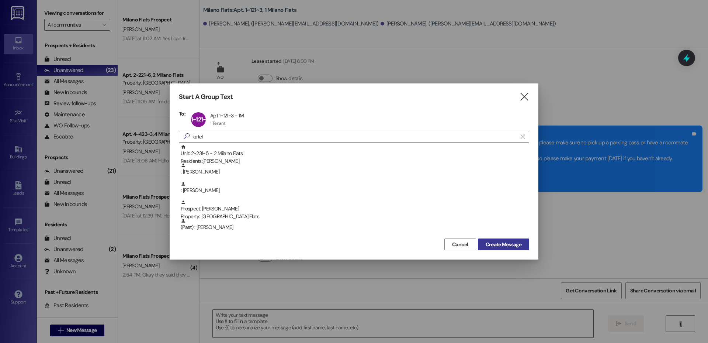
click at [512, 243] on span "Create Message" at bounding box center [504, 244] width 36 height 8
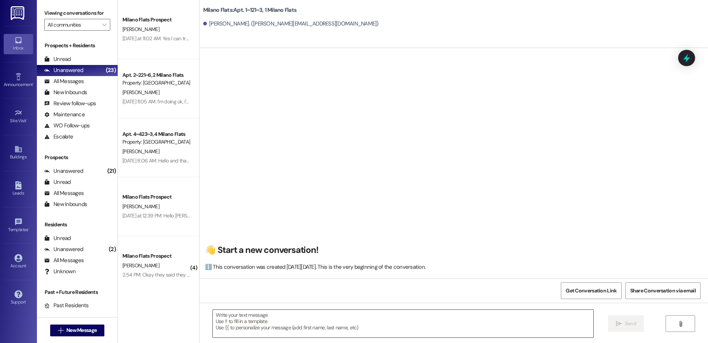
click at [244, 312] on textarea at bounding box center [403, 323] width 381 height 28
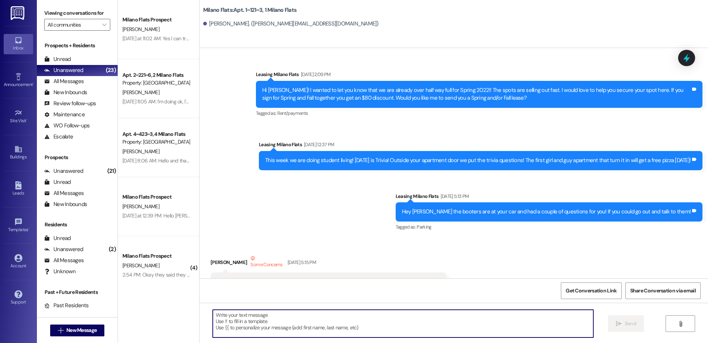
click at [222, 321] on textarea at bounding box center [403, 323] width 381 height 28
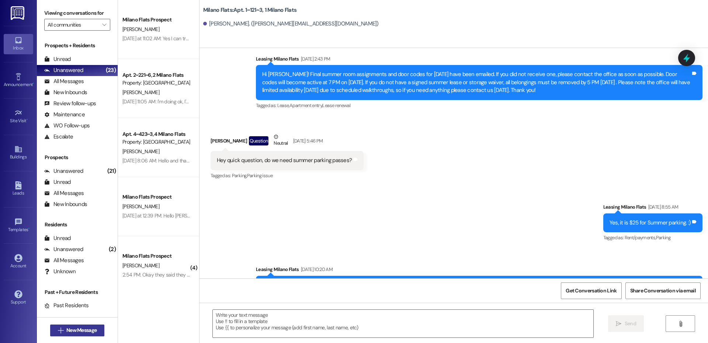
click at [88, 326] on span "New Message" at bounding box center [81, 330] width 30 height 8
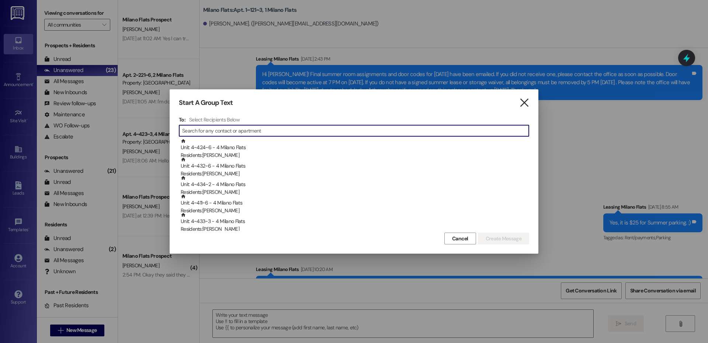
click at [523, 106] on icon "" at bounding box center [524, 103] width 10 height 8
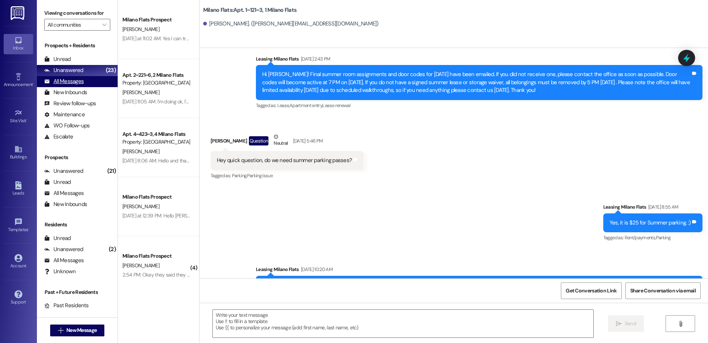
click at [76, 80] on div "All Messages" at bounding box center [63, 81] width 39 height 8
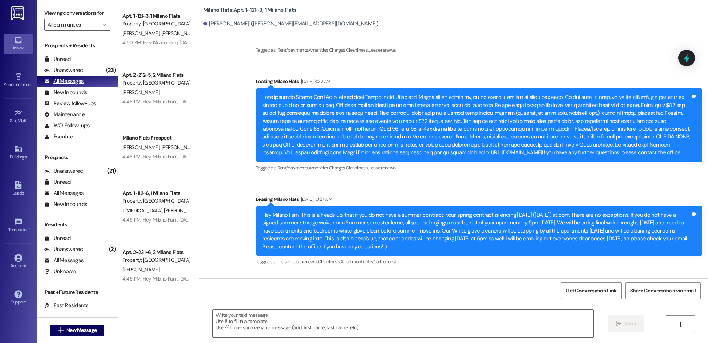
scroll to position [86, 0]
